Goal: Book appointment/travel/reservation

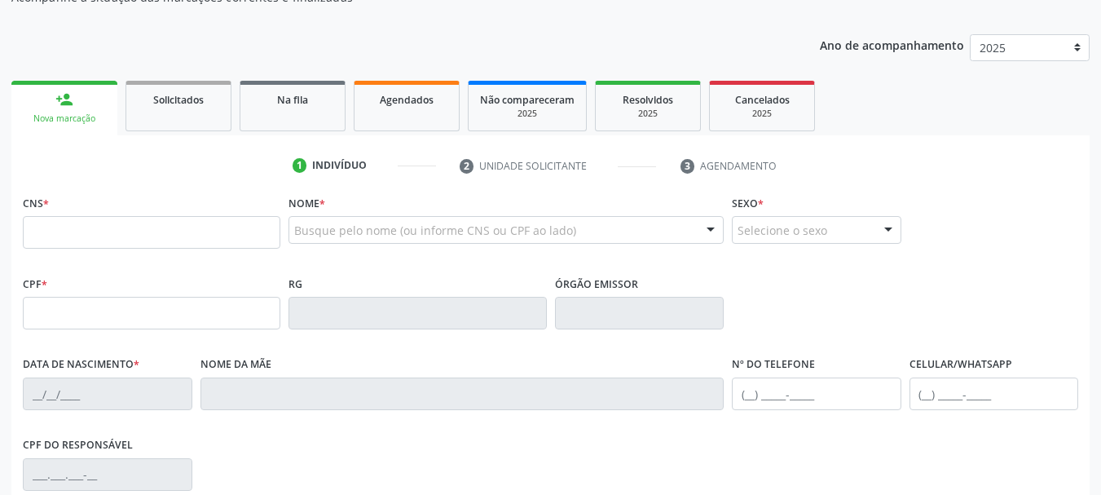
scroll to position [163, 0]
drag, startPoint x: 158, startPoint y: 288, endPoint x: 121, endPoint y: 223, distance: 74.1
type input "705 0052 0174 3051"
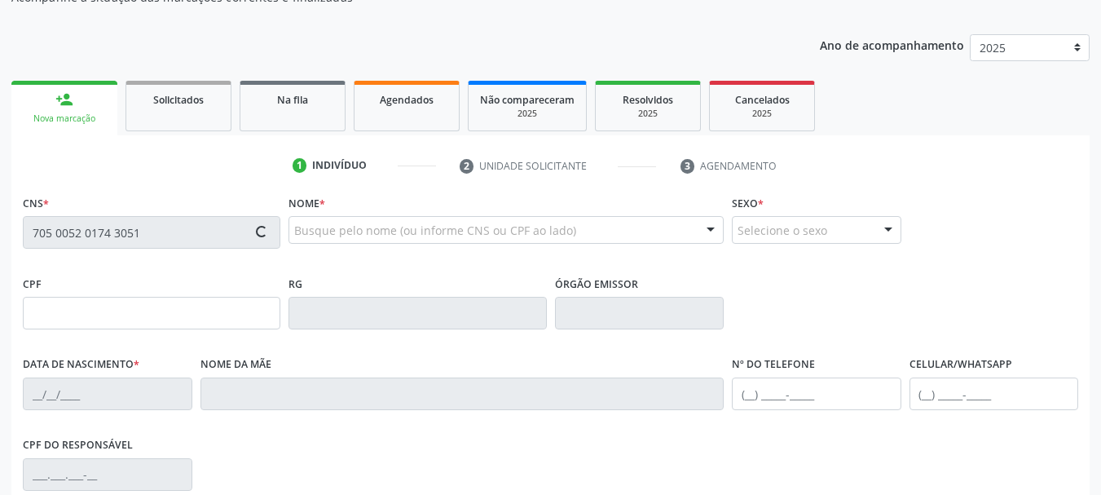
type input "[DATE]"
type input "[PERSON_NAME]"
type input "[PHONE_NUMBER]"
type input "036.507.104-80"
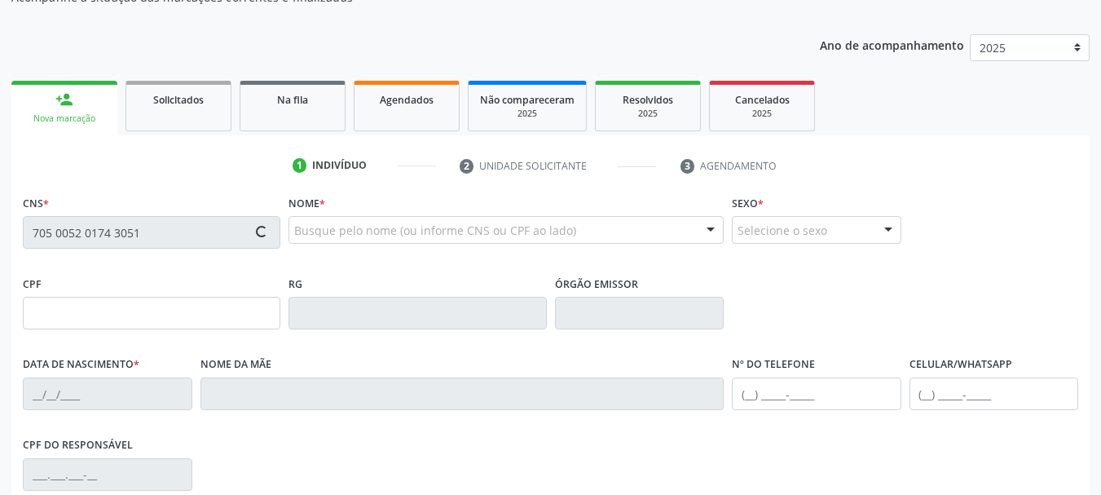
type input "35"
type input "101.646.974-89"
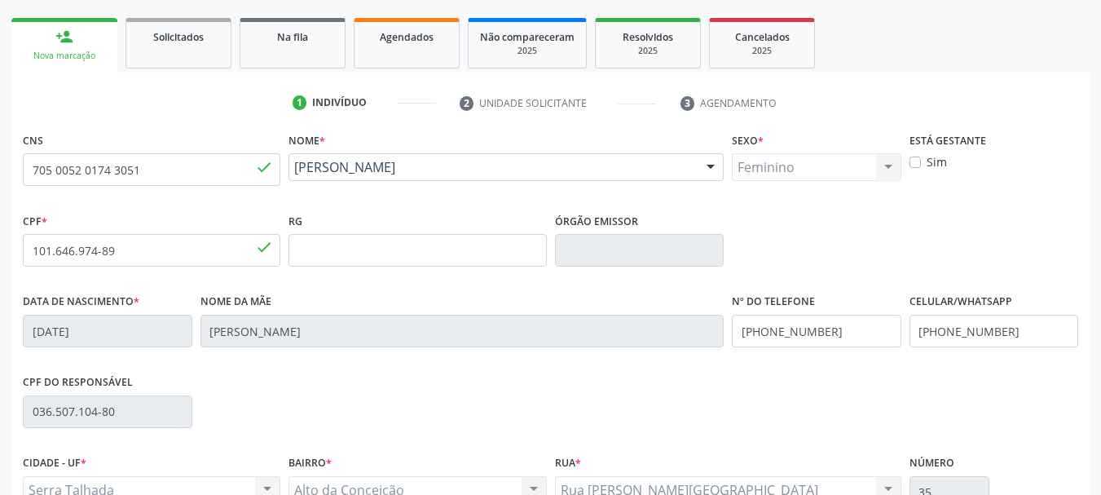
scroll to position [326, 0]
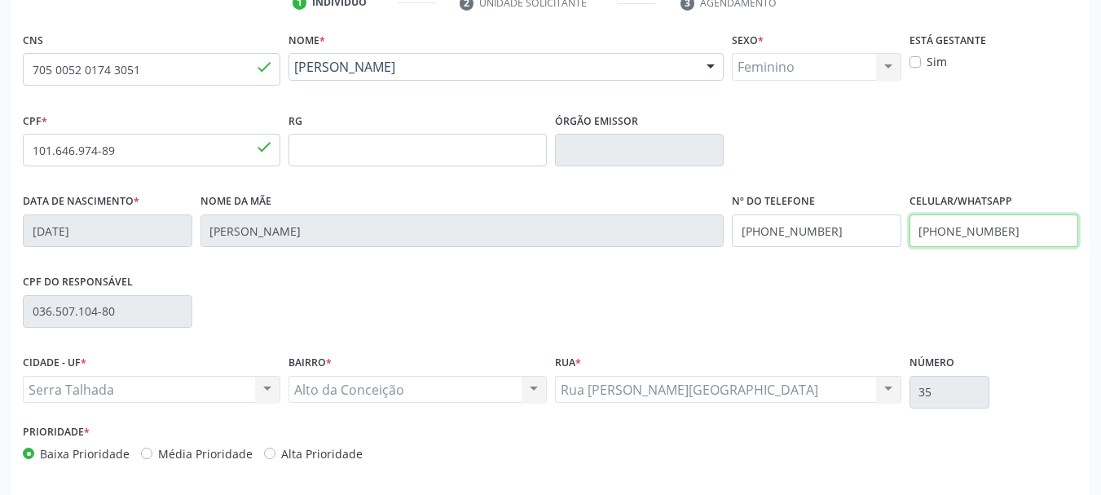
drag, startPoint x: 1012, startPoint y: 233, endPoint x: 790, endPoint y: 250, distance: 222.4
click at [790, 250] on div "Data de nascimento * [DATE] Nome da mãe [PERSON_NAME] Nº do Telefone [PHONE_NUM…" at bounding box center [551, 229] width 1064 height 81
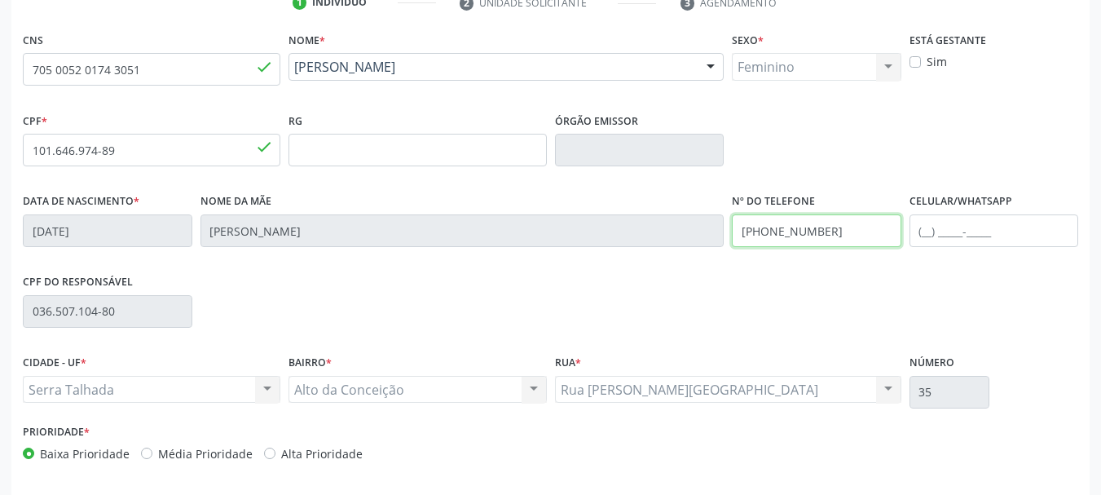
click at [656, 226] on div "Data de nascimento * [DATE] Nome da mãe [PERSON_NAME] Nº do Telefone [PHONE_NUM…" at bounding box center [551, 229] width 1064 height 81
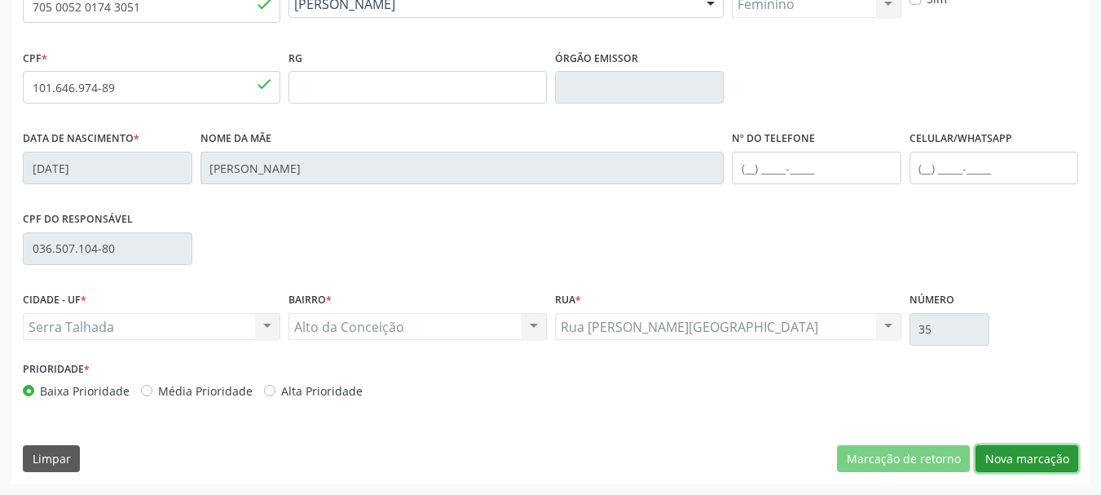
drag, startPoint x: 1020, startPoint y: 457, endPoint x: 915, endPoint y: 434, distance: 107.0
click at [1021, 456] on button "Nova marcação" at bounding box center [1027, 459] width 103 height 28
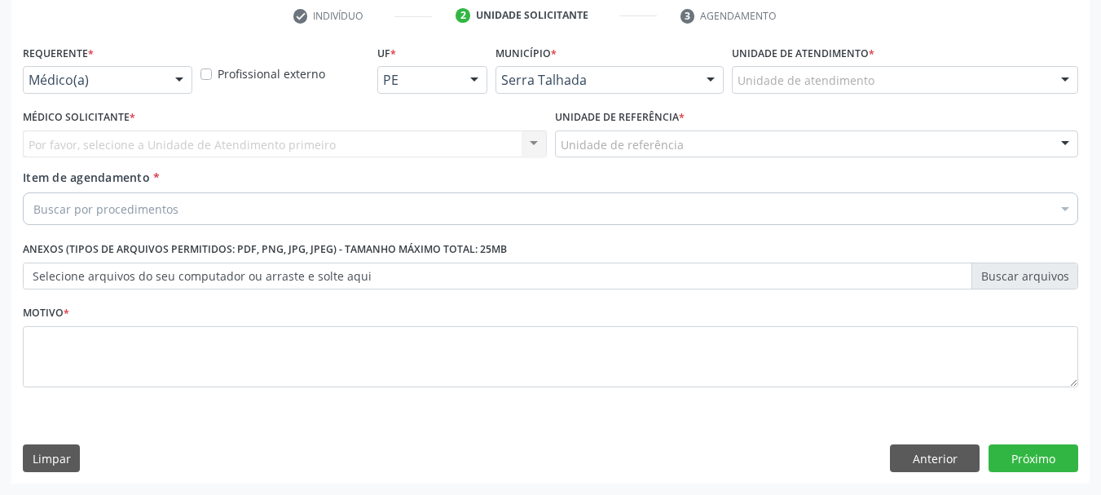
click at [170, 82] on div at bounding box center [179, 81] width 24 height 28
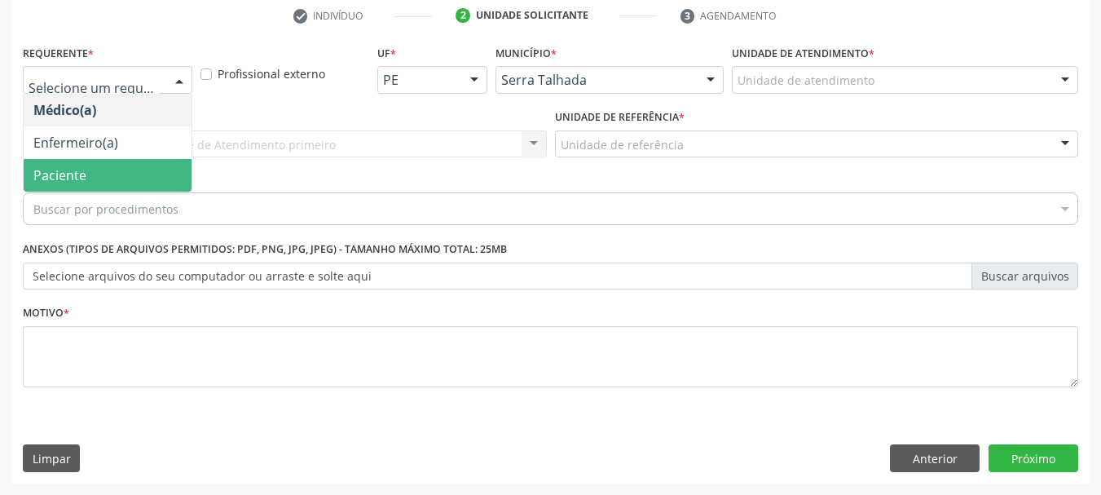
click at [112, 165] on span "Paciente" at bounding box center [108, 175] width 168 height 33
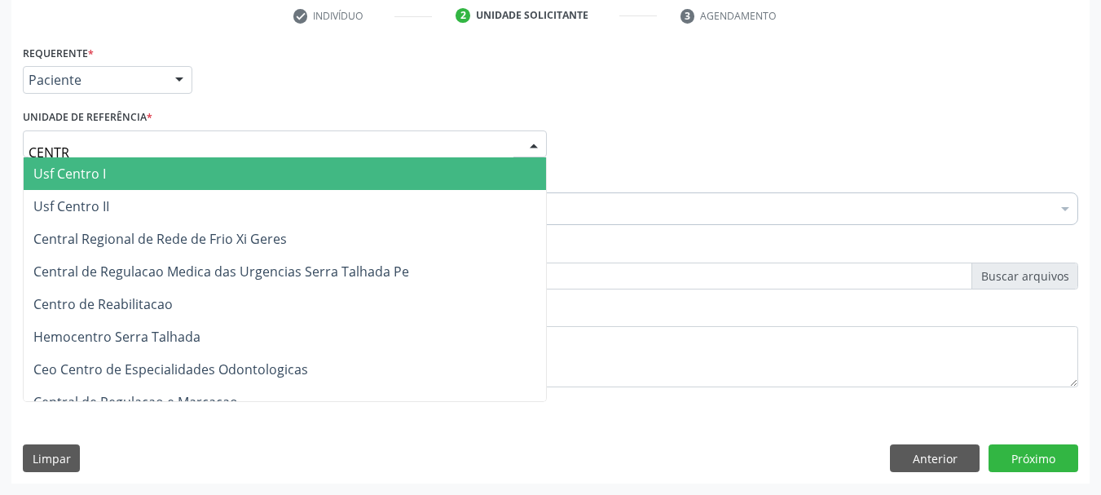
type input "CENTRO"
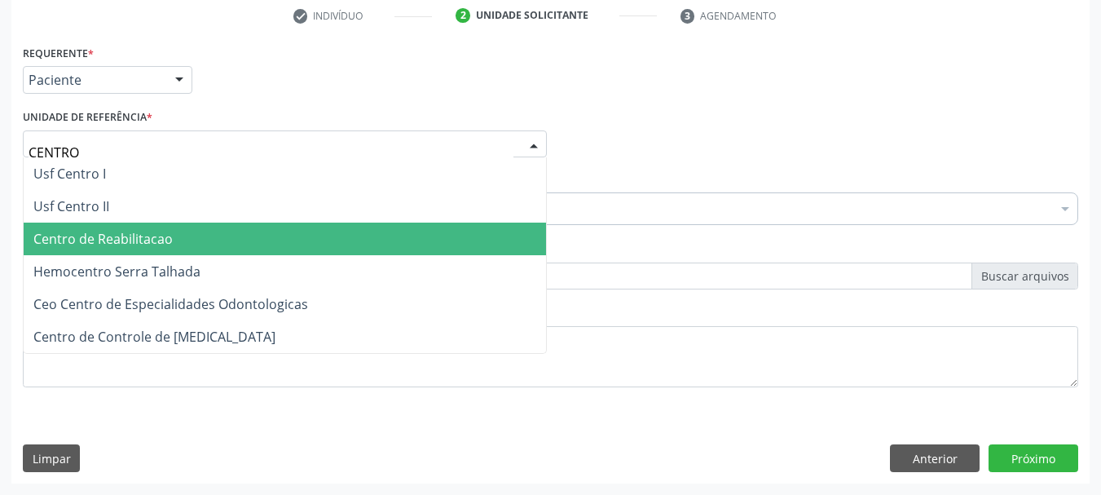
click at [150, 250] on span "Centro de Reabilitacao" at bounding box center [285, 239] width 523 height 33
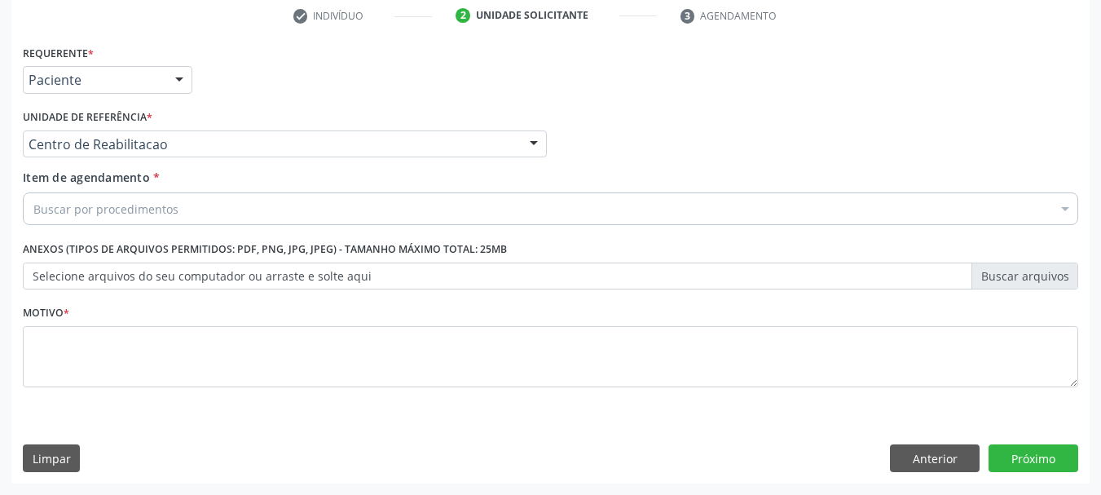
click at [149, 250] on label "Anexos (Tipos de arquivos permitidos: PDF, PNG, JPG, JPEG) - Tamanho máximo tot…" at bounding box center [265, 249] width 484 height 25
click at [33, 214] on input "Item de agendamento *" at bounding box center [33, 208] width 0 height 33
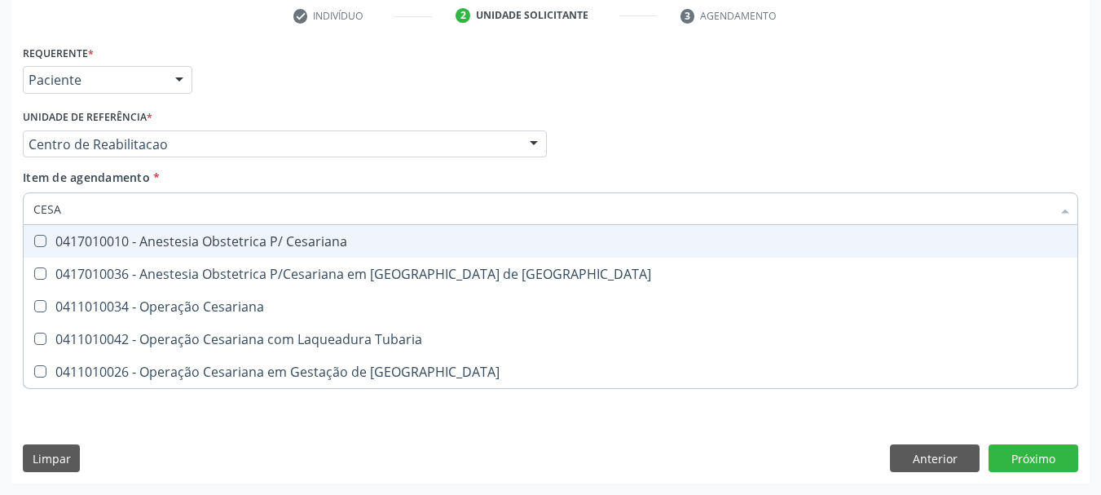
type input "CESAR"
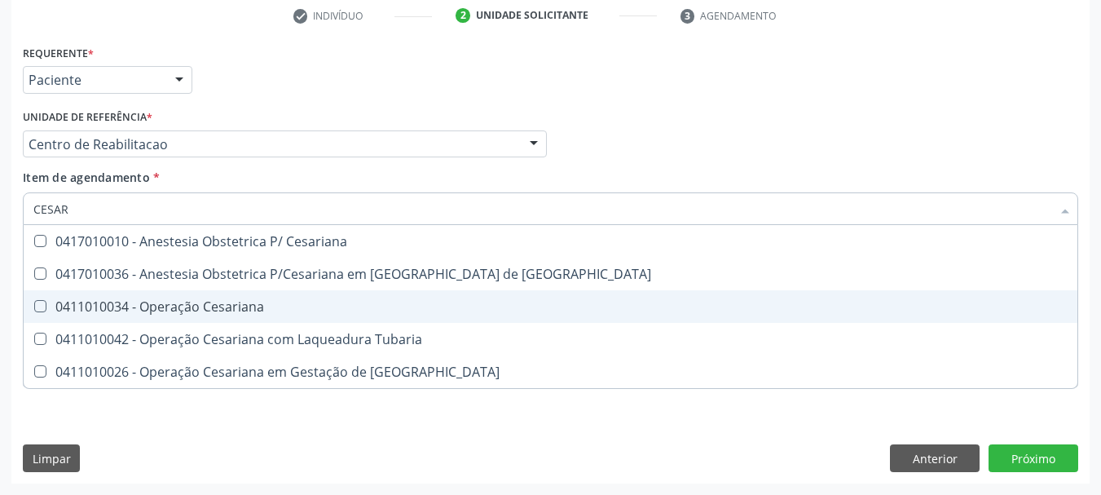
click at [189, 305] on div "0411010034 - Operação Cesariana" at bounding box center [550, 306] width 1034 height 13
checkbox Cesariana "true"
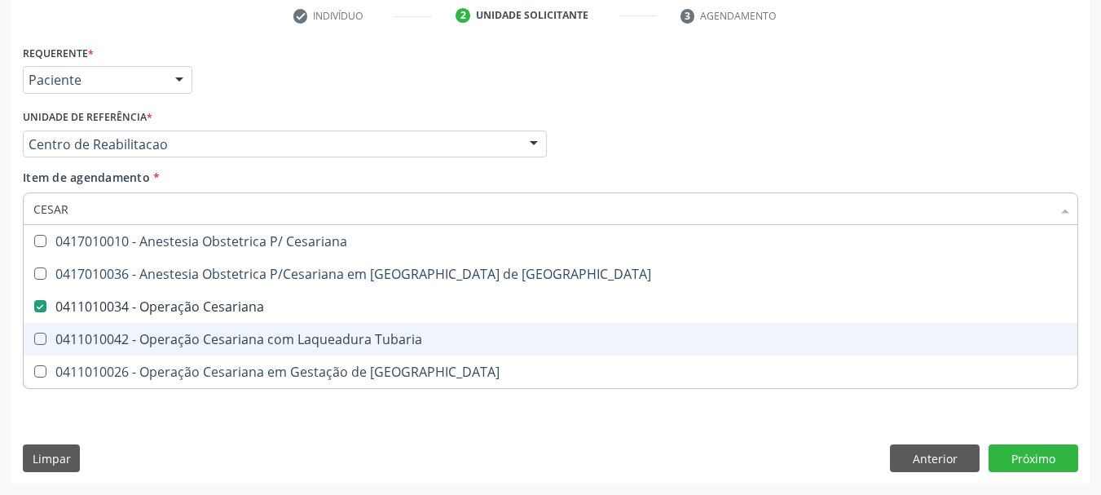
click at [192, 333] on div "0411010042 - Operação Cesariana com Laqueadura Tubaria" at bounding box center [550, 339] width 1034 height 13
checkbox Tubaria "true"
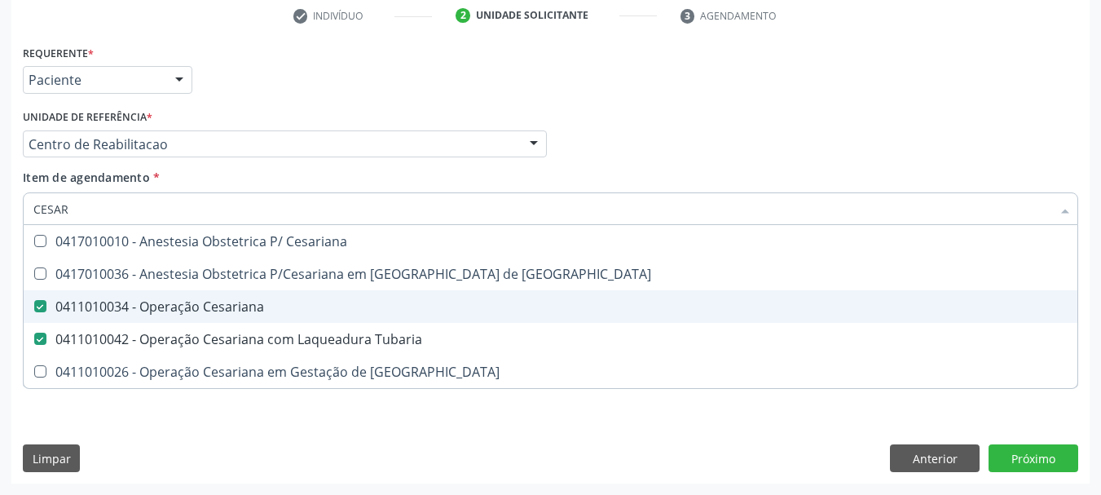
click at [158, 302] on div "0411010034 - Operação Cesariana" at bounding box center [550, 306] width 1034 height 13
checkbox Cesariana "false"
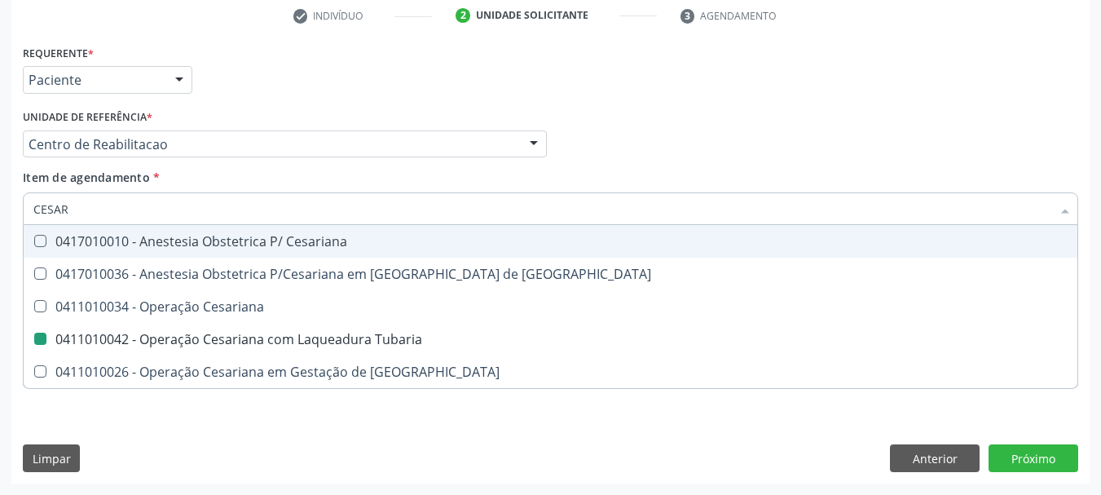
click at [717, 118] on div "Médico Solicitante Por favor, selecione a Unidade de Atendimento primeiro Nenhu…" at bounding box center [551, 137] width 1064 height 64
checkbox Risco "true"
checkbox Tubaria "false"
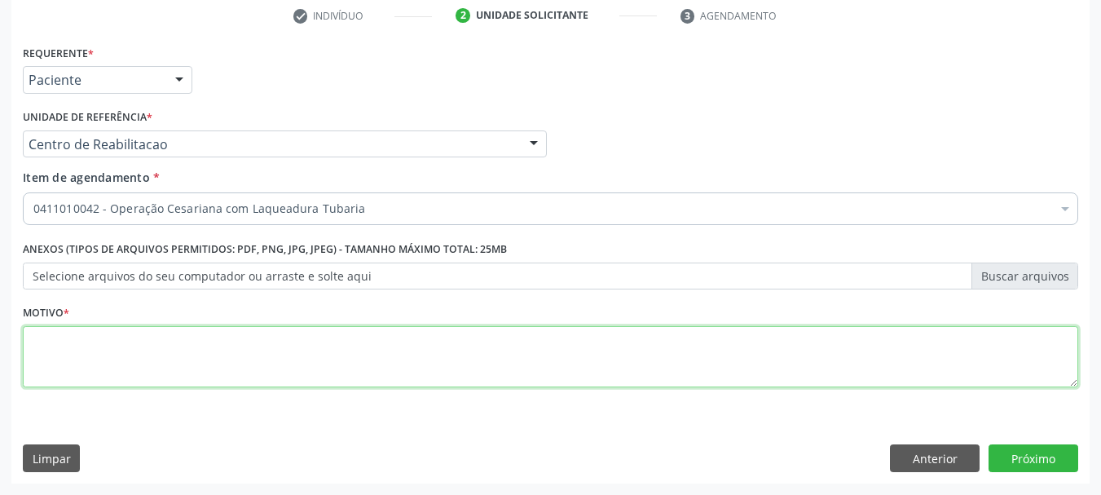
click at [163, 352] on textarea at bounding box center [551, 357] width 1056 height 62
type textarea "..."
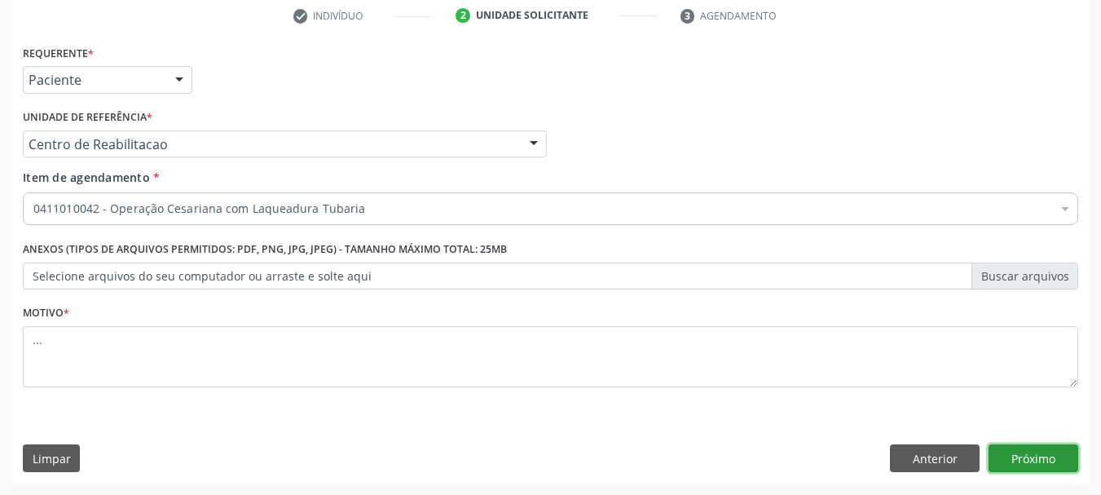
click at [1062, 452] on button "Próximo" at bounding box center [1034, 458] width 90 height 28
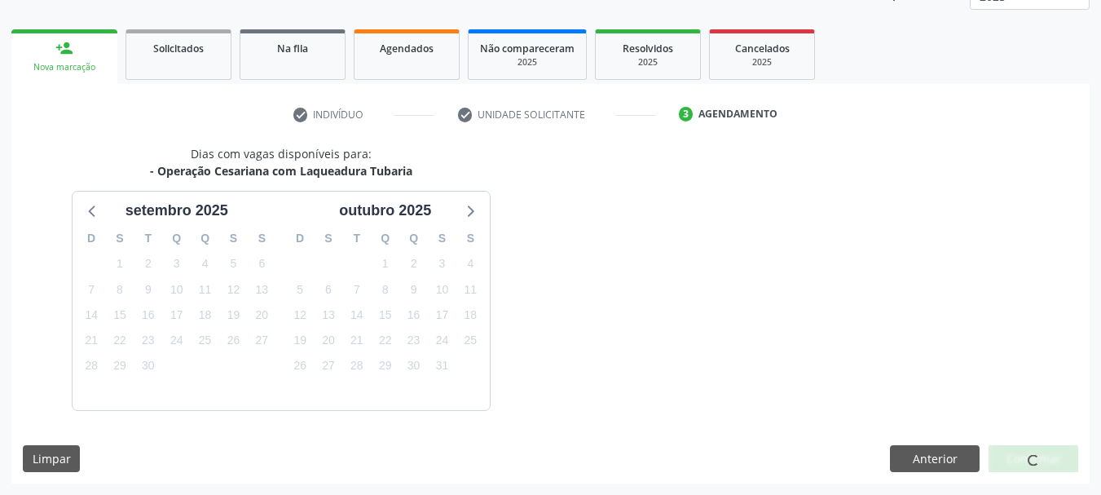
scroll to position [262, 0]
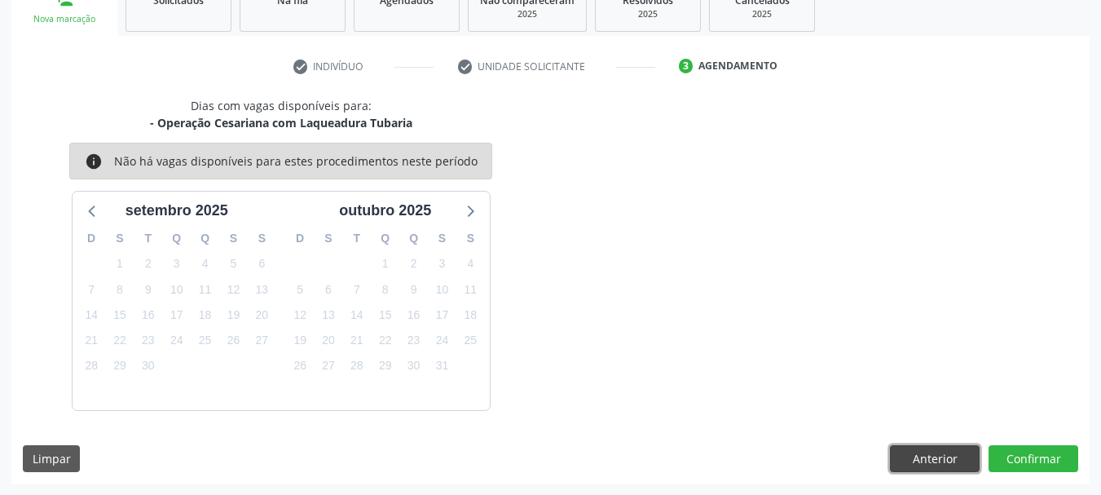
click at [929, 458] on button "Anterior" at bounding box center [935, 459] width 90 height 28
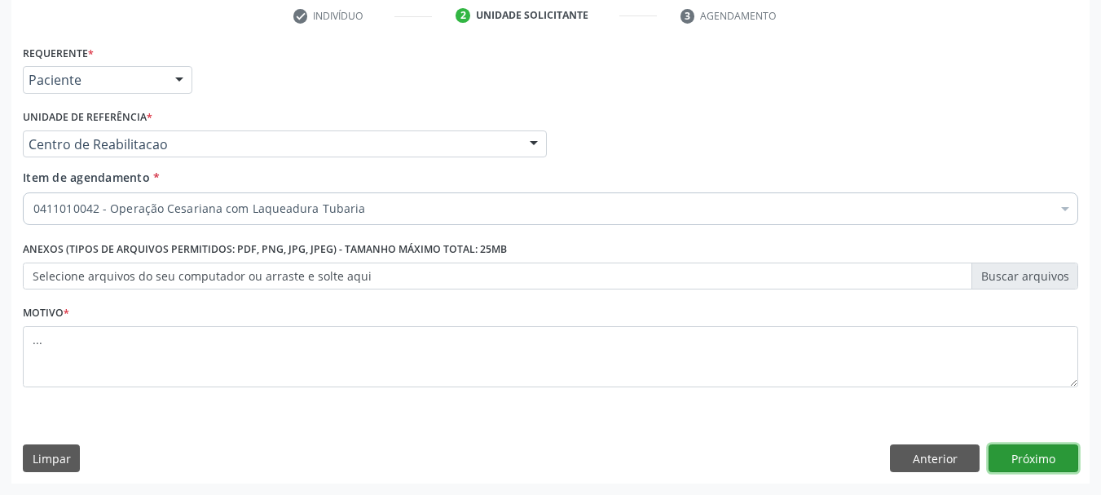
click at [1012, 457] on button "Próximo" at bounding box center [1034, 458] width 90 height 28
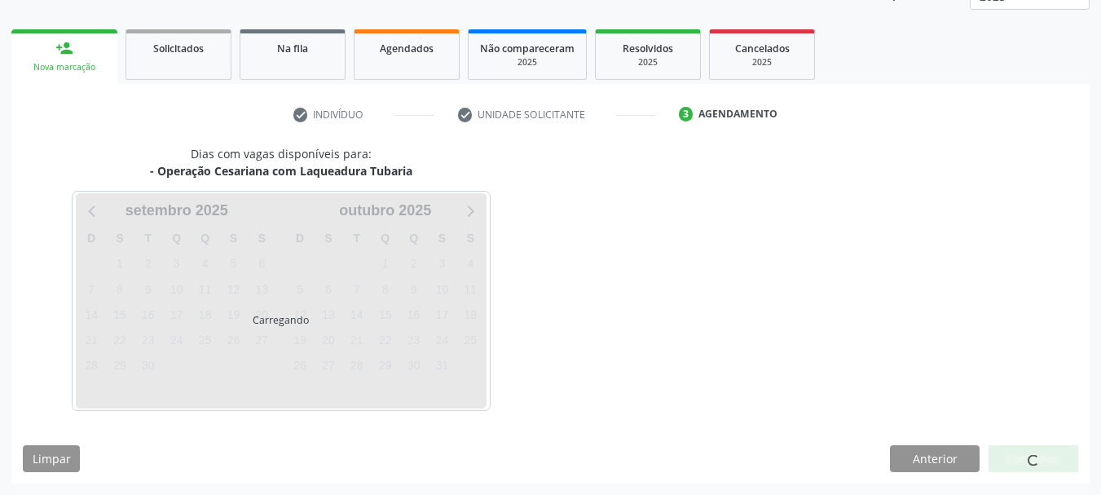
scroll to position [214, 0]
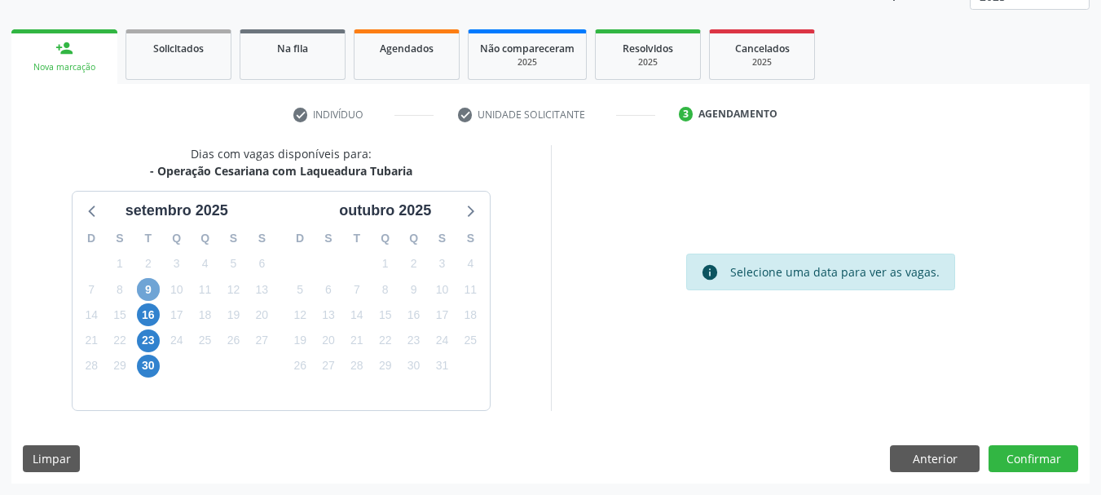
click at [152, 289] on span "9" at bounding box center [148, 289] width 23 height 23
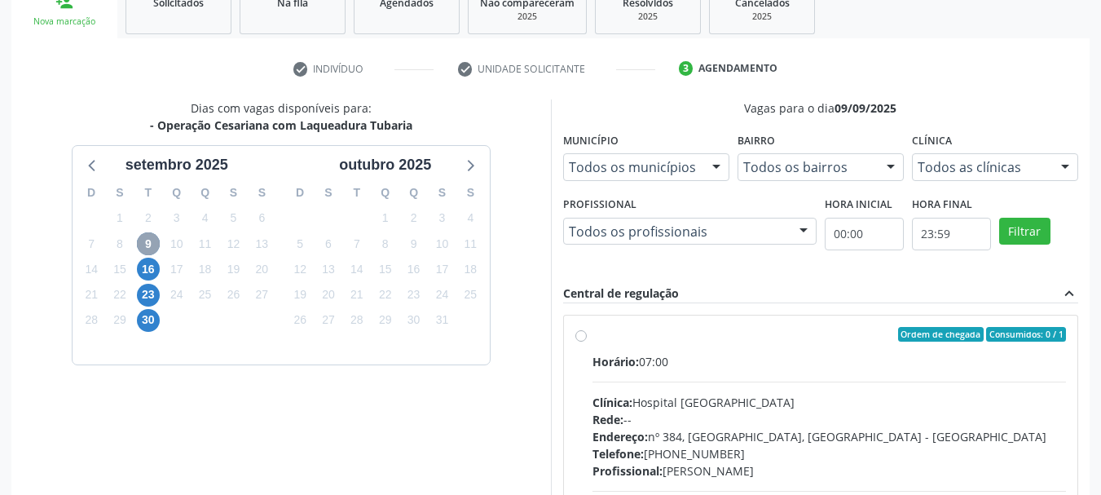
scroll to position [296, 0]
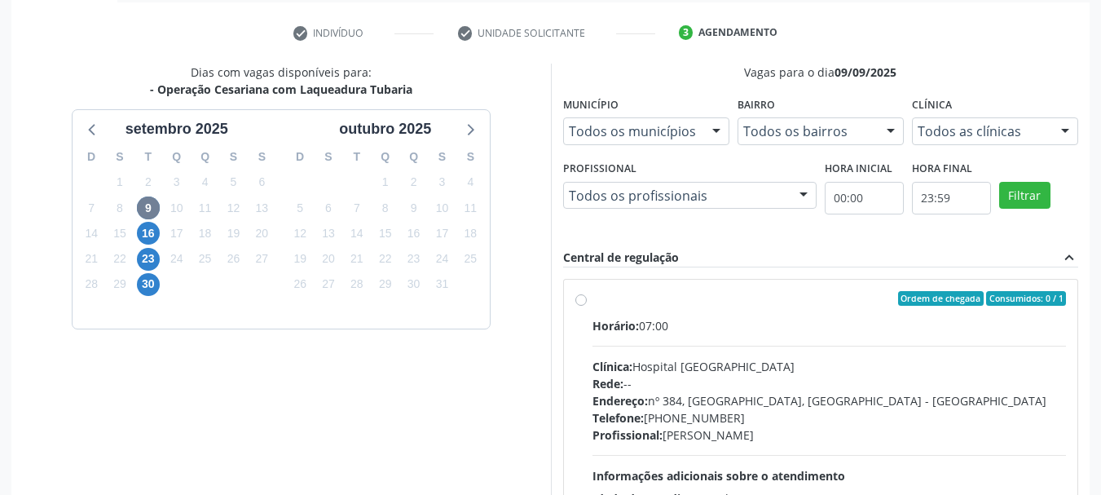
click at [593, 298] on label "Ordem de chegada Consumidos: 0 / 1 Horário: 07:00 Clínica: Hospital [GEOGRAPHIC…" at bounding box center [830, 416] width 474 height 250
click at [577, 298] on input "Ordem de chegada Consumidos: 0 / 1 Horário: 07:00 Clínica: Hospital [GEOGRAPHIC…" at bounding box center [581, 298] width 11 height 15
radio input "true"
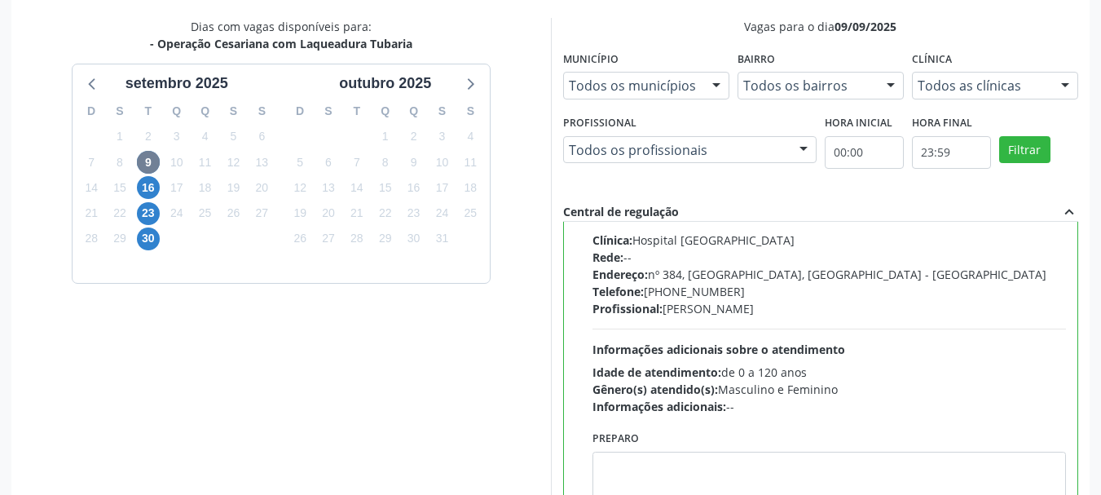
scroll to position [479, 0]
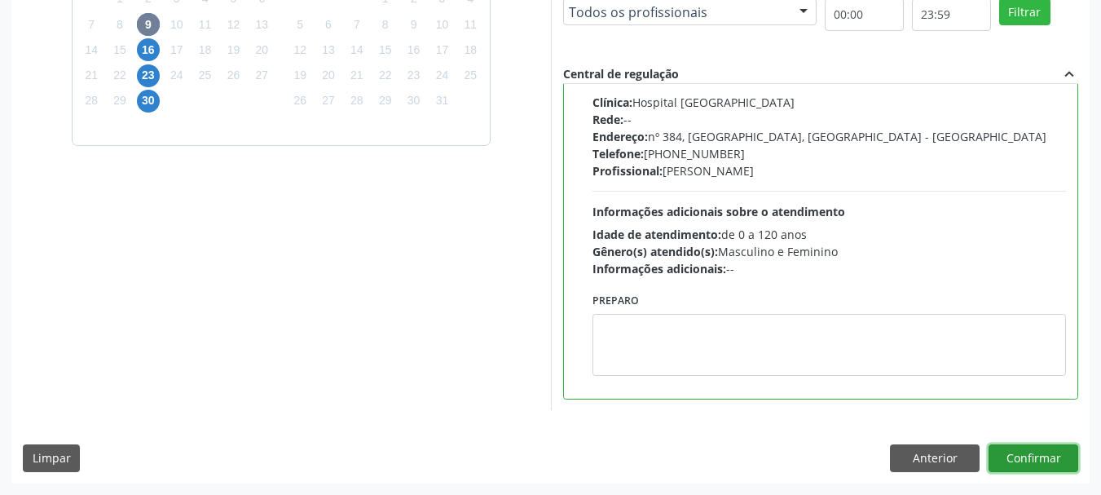
click at [1021, 450] on button "Confirmar" at bounding box center [1034, 458] width 90 height 28
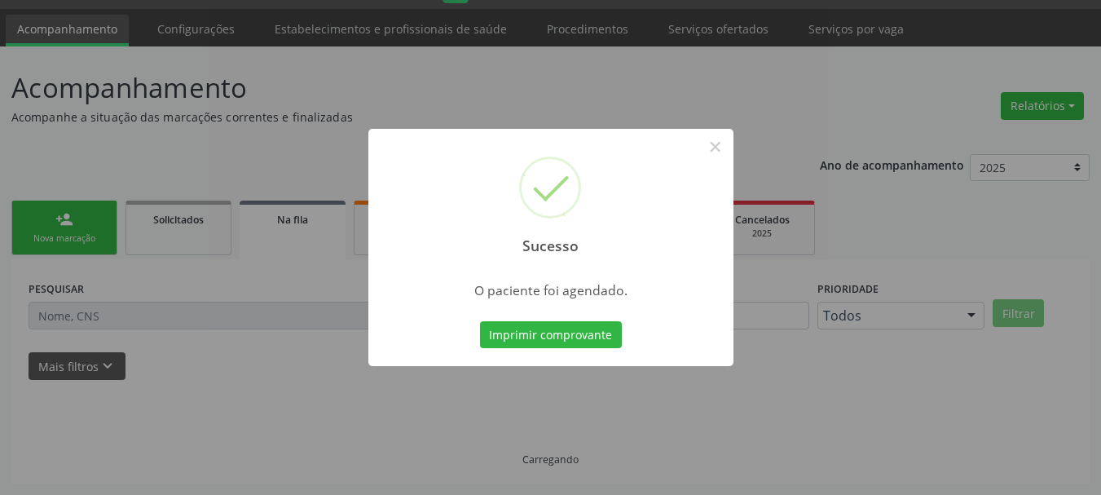
scroll to position [43, 0]
click at [551, 339] on button "Imprimir comprovante" at bounding box center [551, 335] width 142 height 28
